Goal: Entertainment & Leisure: Consume media (video, audio)

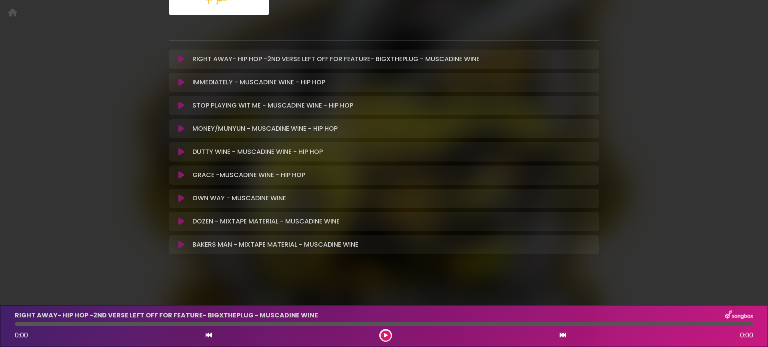
scroll to position [132, 0]
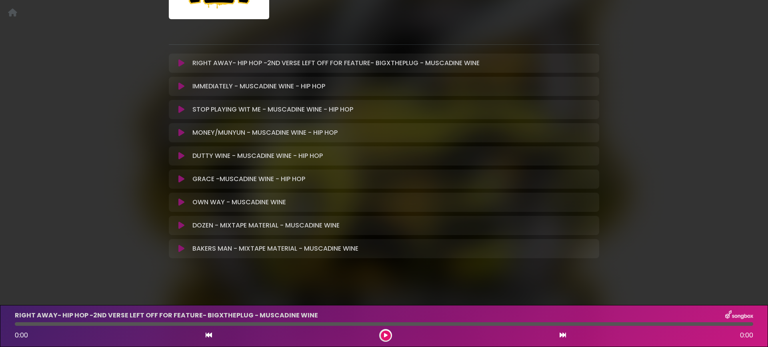
click at [180, 65] on icon at bounding box center [181, 63] width 6 height 8
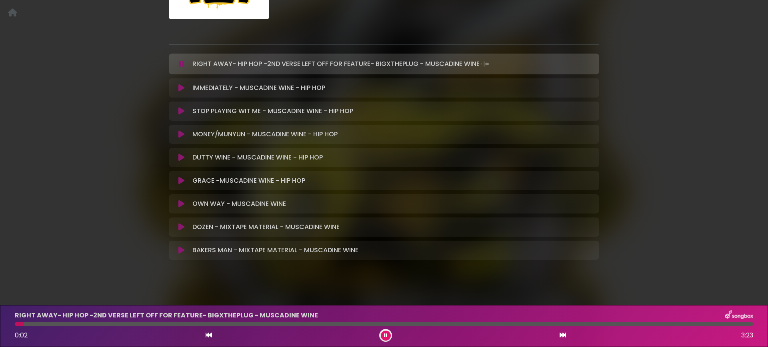
click at [179, 110] on icon at bounding box center [181, 111] width 6 height 8
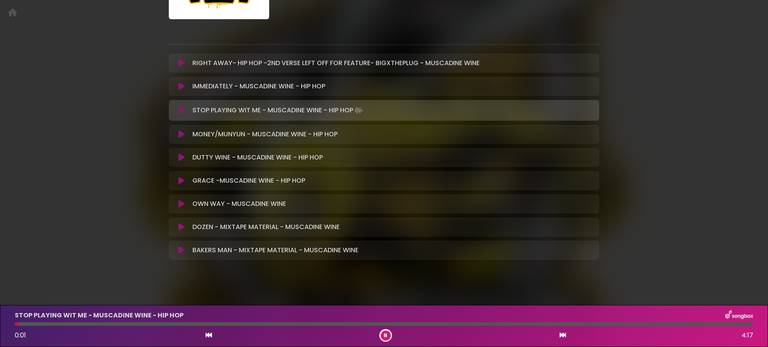
click at [180, 64] on icon at bounding box center [181, 63] width 6 height 8
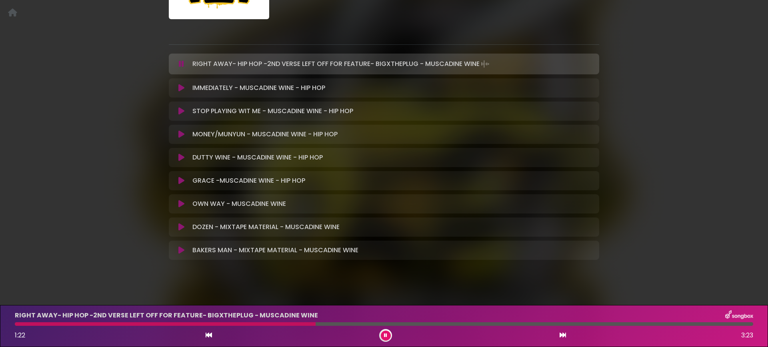
click at [180, 158] on icon at bounding box center [181, 158] width 6 height 8
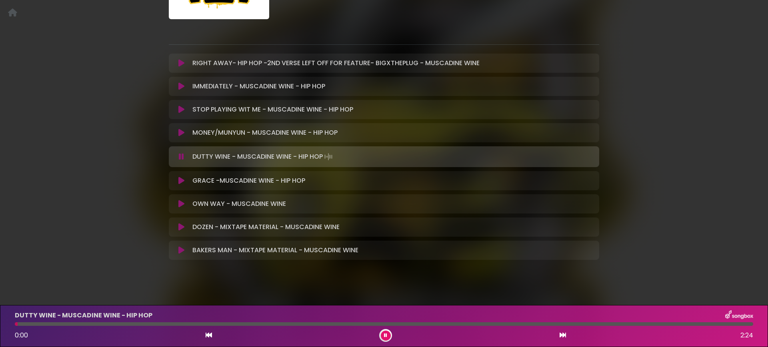
click at [180, 158] on icon at bounding box center [181, 157] width 5 height 8
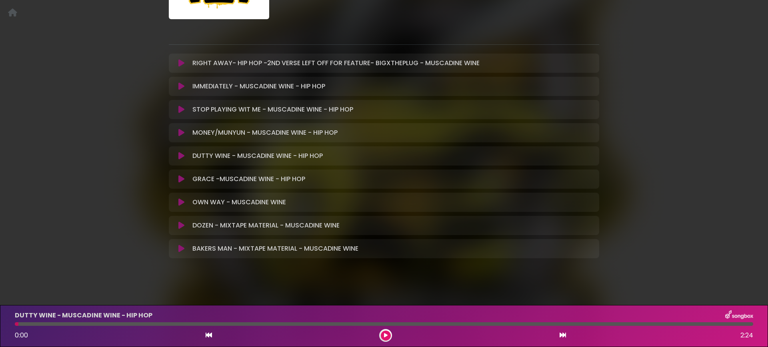
scroll to position [130, 0]
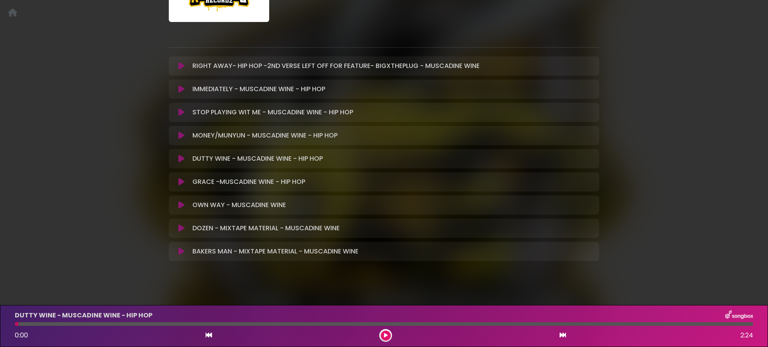
click at [184, 112] on icon at bounding box center [181, 112] width 6 height 8
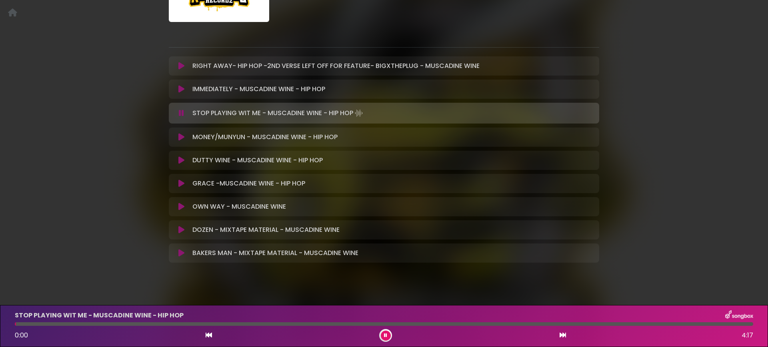
click at [182, 159] on icon at bounding box center [181, 160] width 6 height 8
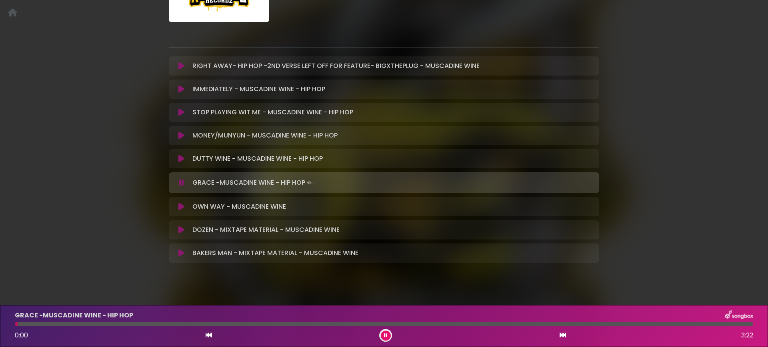
click at [181, 204] on button at bounding box center [182, 207] width 16 height 8
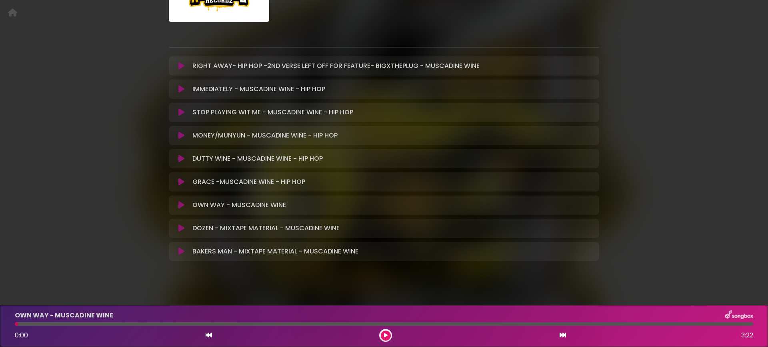
click at [180, 205] on icon at bounding box center [181, 205] width 6 height 8
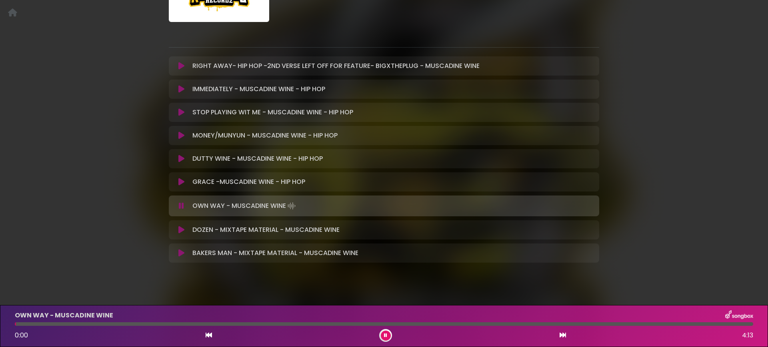
click at [180, 205] on icon at bounding box center [181, 206] width 5 height 8
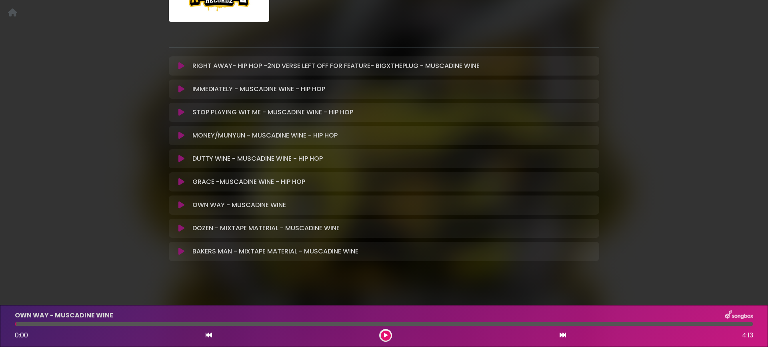
click at [181, 229] on icon at bounding box center [181, 228] width 6 height 8
click at [180, 226] on icon at bounding box center [181, 228] width 6 height 8
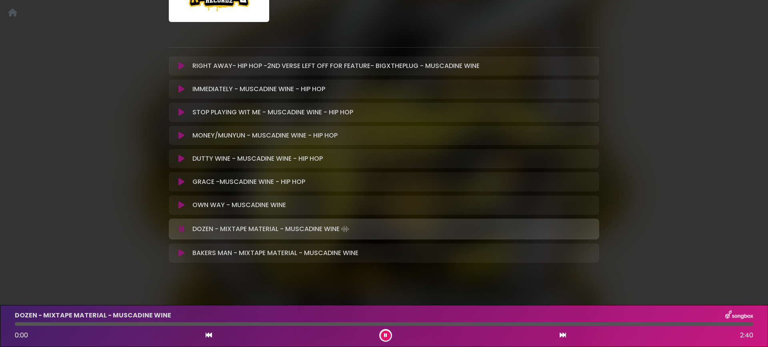
click at [181, 205] on icon at bounding box center [181, 205] width 6 height 8
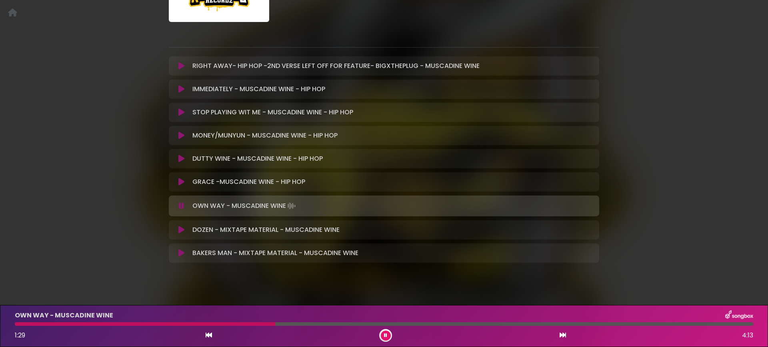
click at [179, 205] on icon at bounding box center [181, 206] width 5 height 8
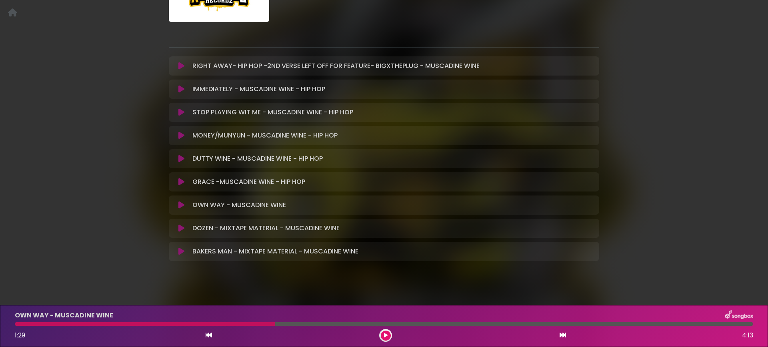
click at [182, 231] on icon at bounding box center [181, 228] width 6 height 8
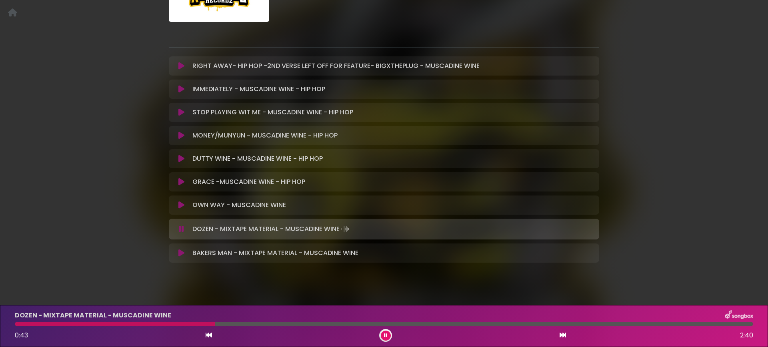
click at [186, 229] on button at bounding box center [182, 229] width 16 height 8
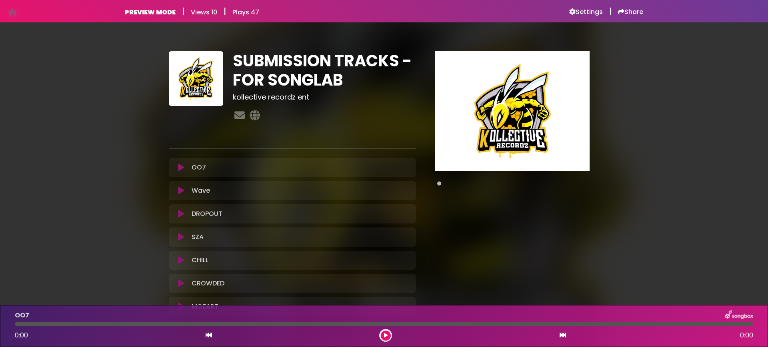
scroll to position [62, 0]
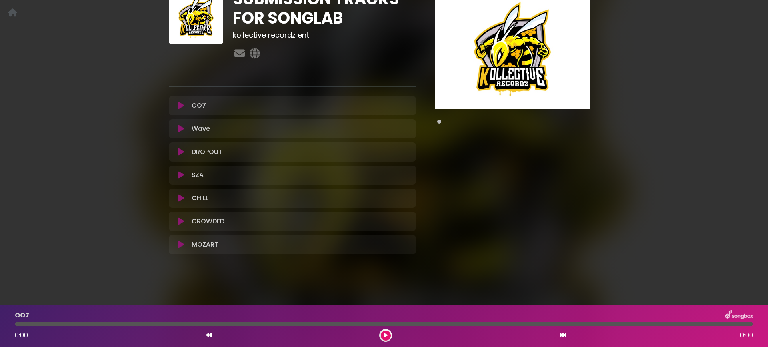
click at [182, 220] on icon at bounding box center [181, 222] width 6 height 8
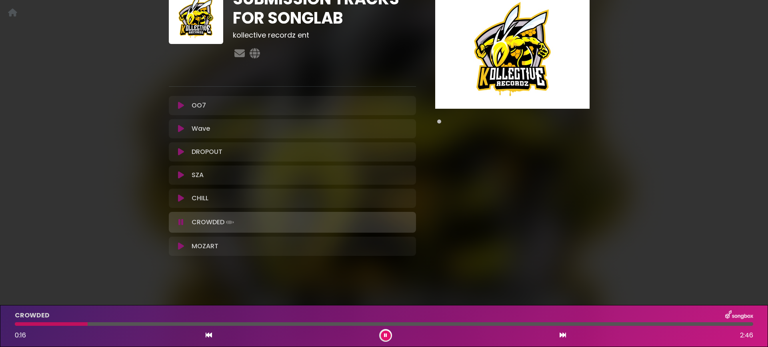
click at [182, 223] on icon at bounding box center [180, 222] width 5 height 8
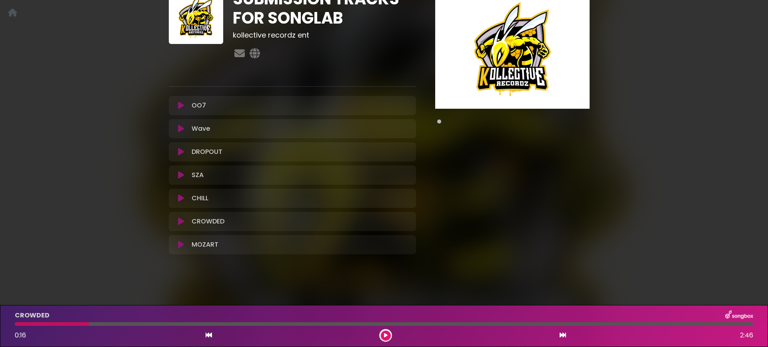
click at [440, 122] on span at bounding box center [439, 122] width 4 height 4
